Goal: Task Accomplishment & Management: Manage account settings

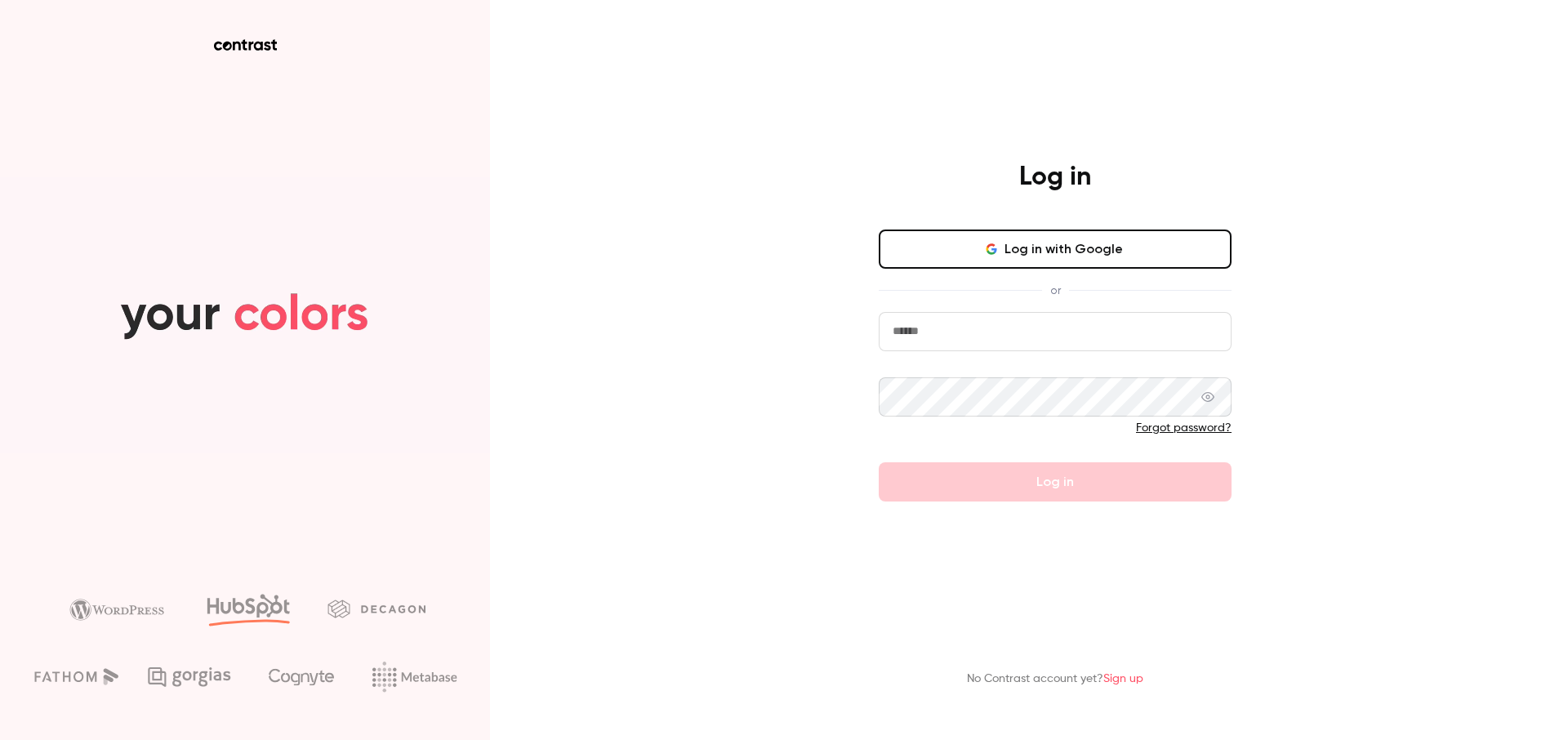
type input "**********"
click at [1055, 481] on button "Log in" at bounding box center [1054, 482] width 353 height 40
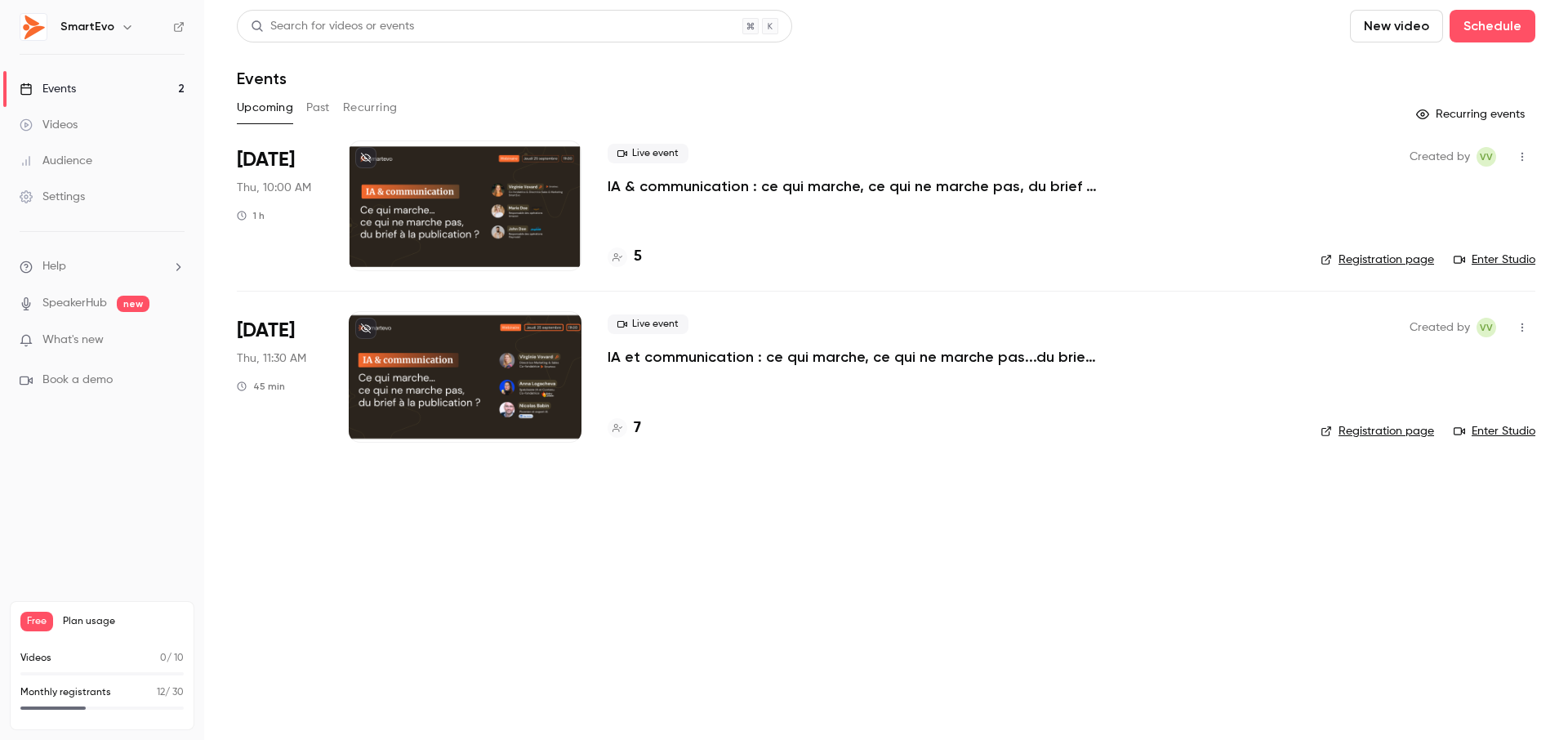
click at [74, 337] on span "What's new" at bounding box center [73, 340] width 62 height 17
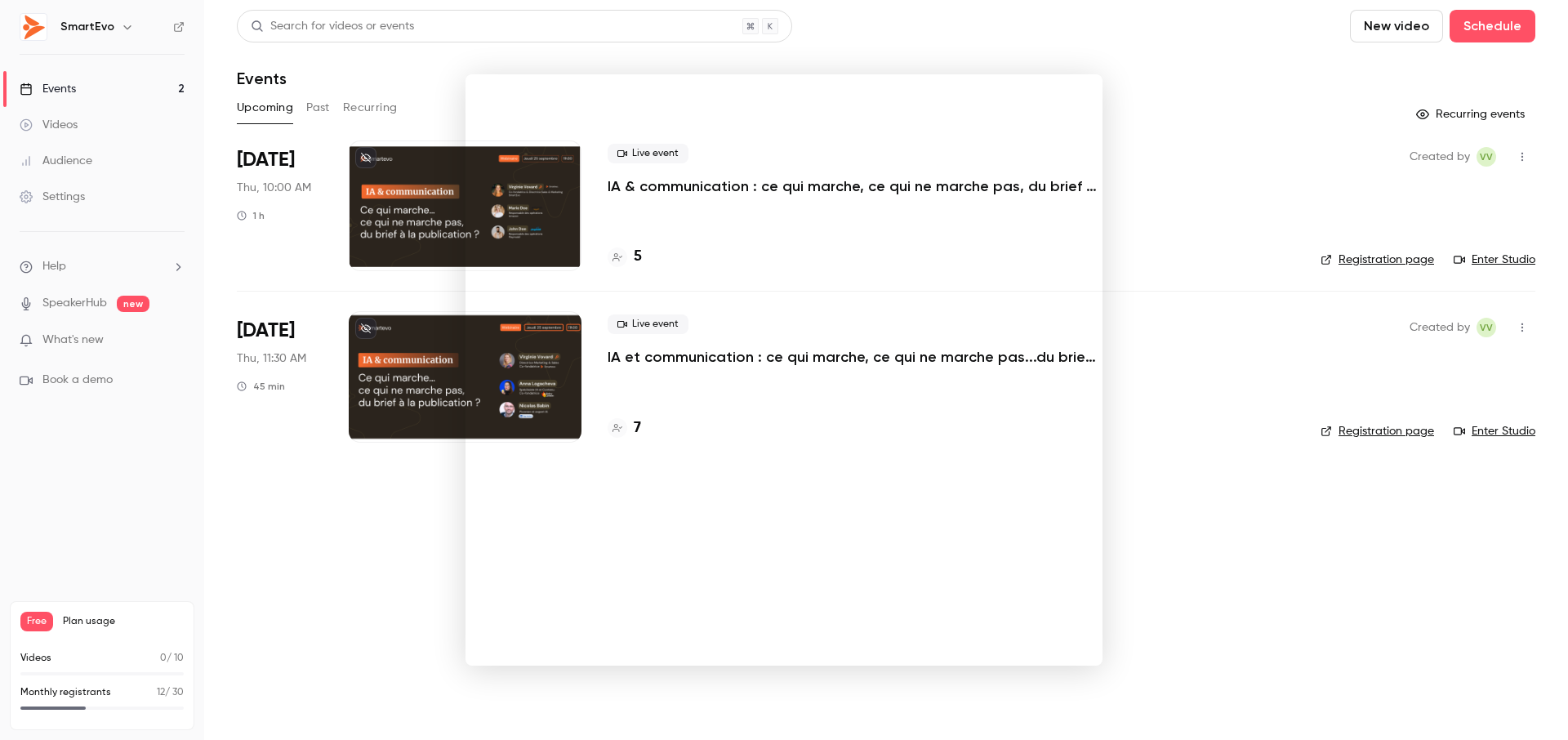
click at [417, 564] on div at bounding box center [784, 370] width 1568 height 740
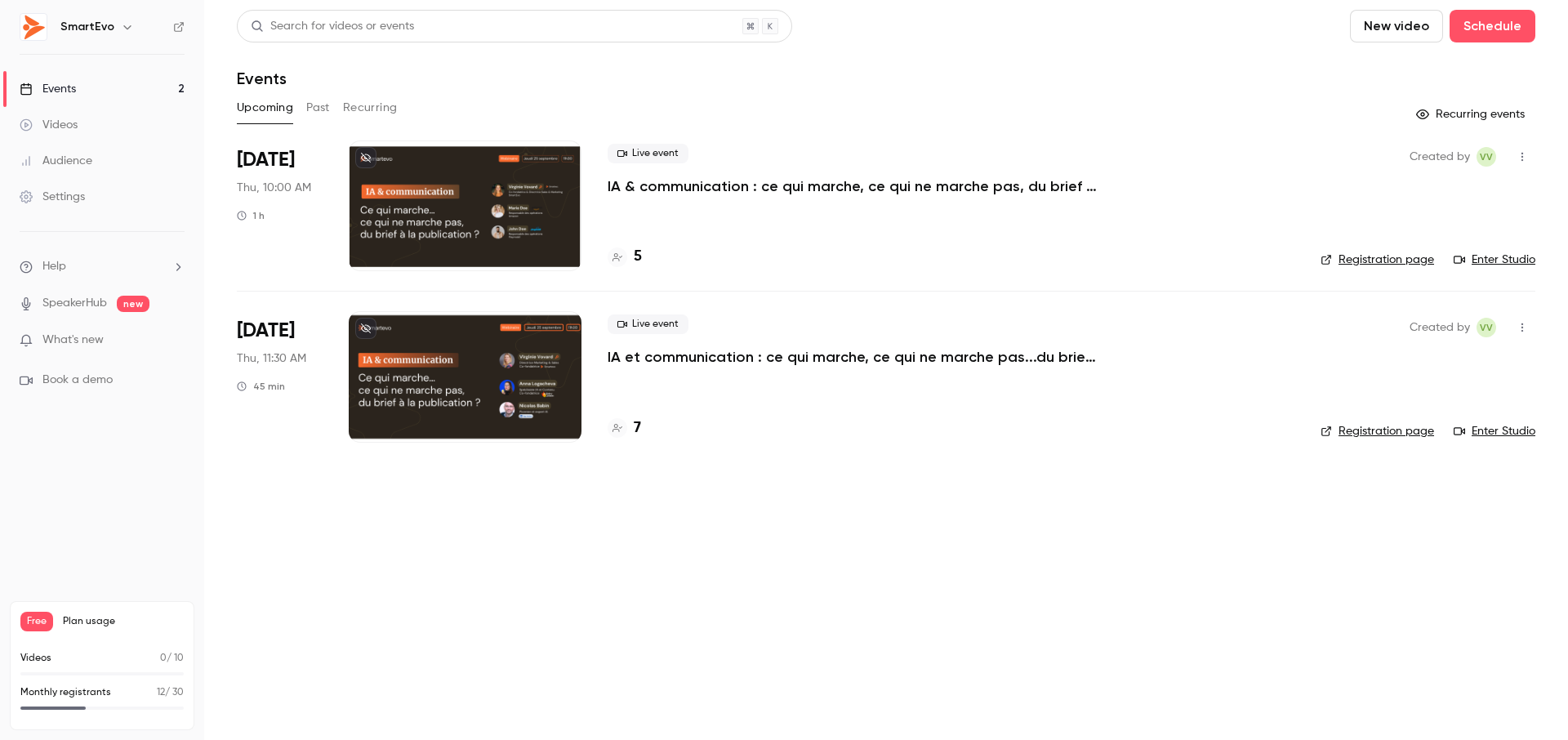
click at [149, 265] on li "Help" at bounding box center [102, 266] width 165 height 17
click at [297, 502] on div at bounding box center [784, 370] width 1568 height 740
click at [74, 200] on div "Settings" at bounding box center [52, 196] width 65 height 17
